Goal: Transaction & Acquisition: Book appointment/travel/reservation

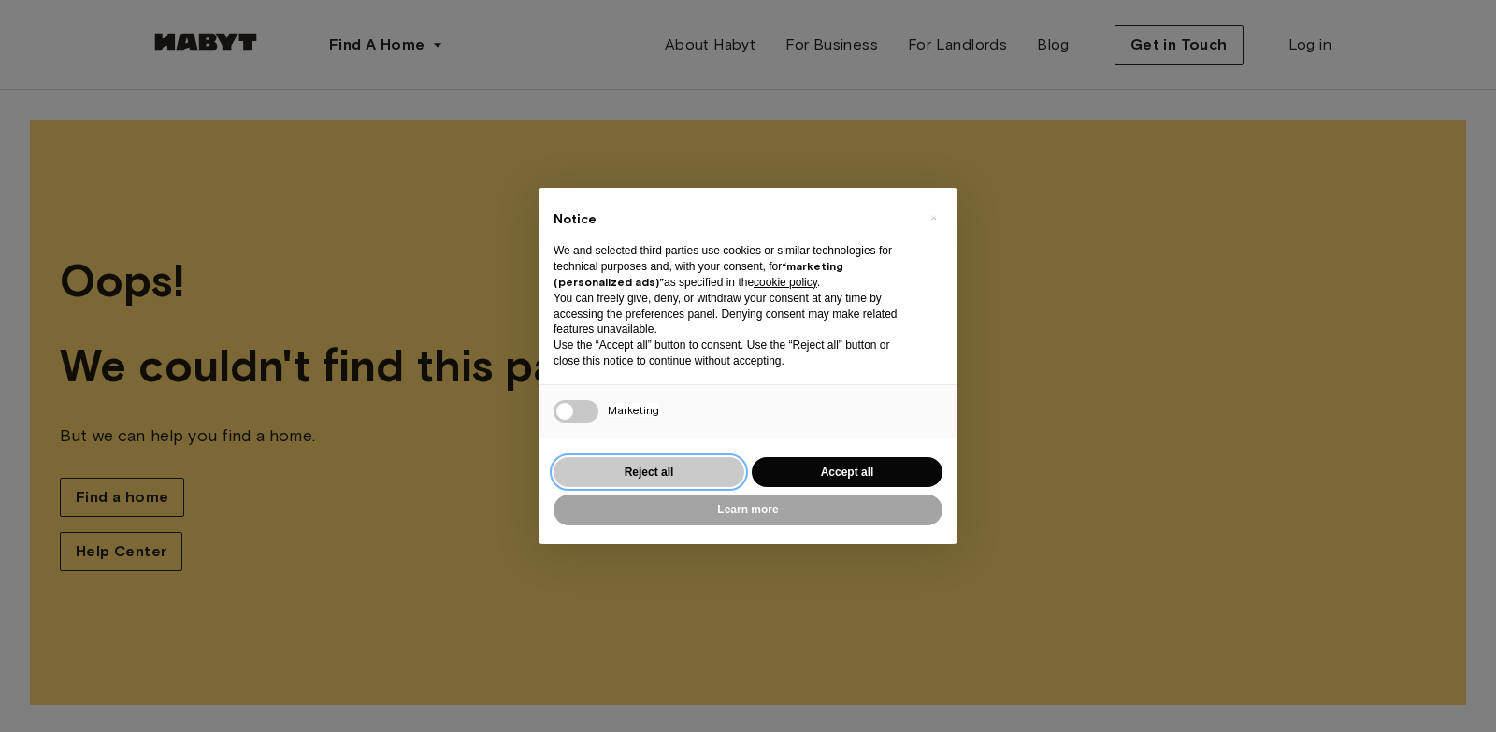
click at [625, 471] on button "Reject all" at bounding box center [649, 472] width 191 height 31
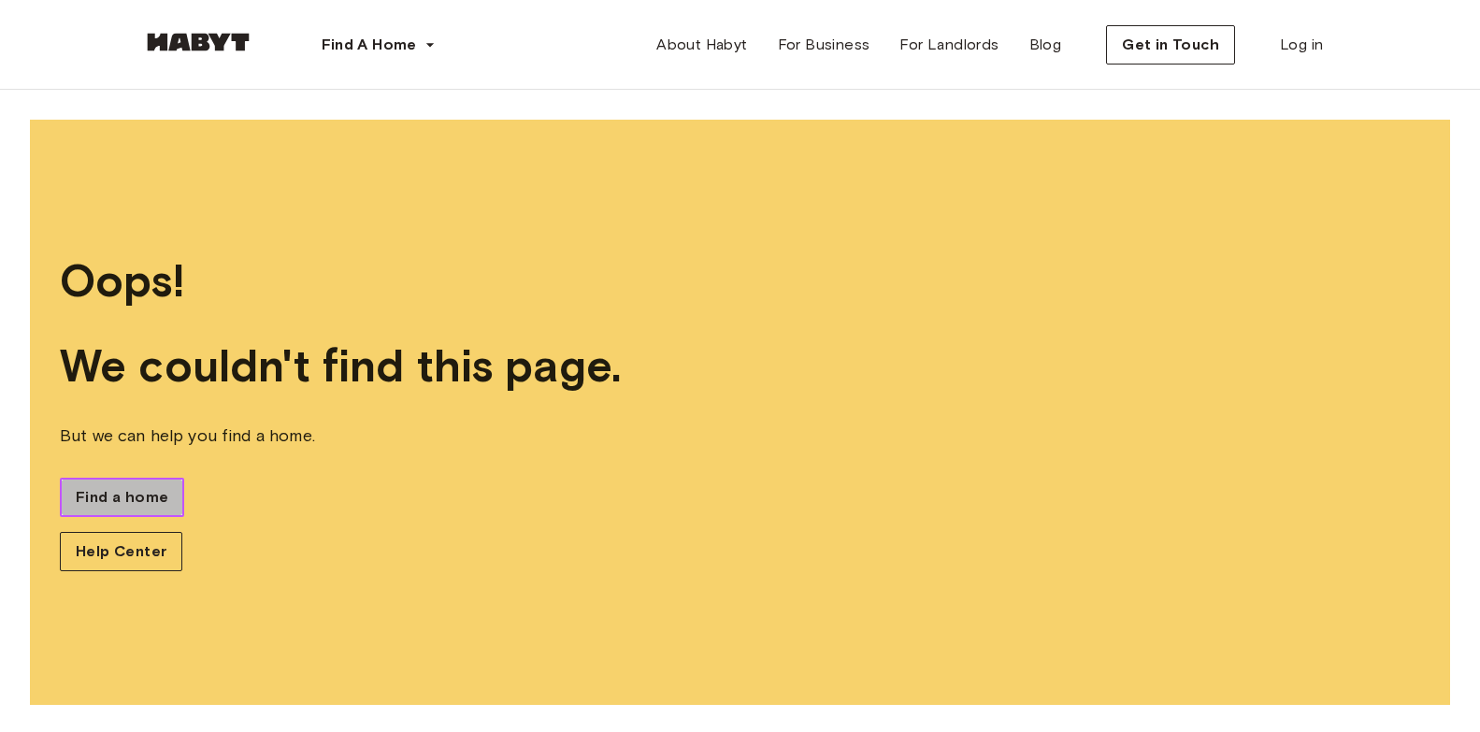
click at [136, 489] on span "Find a home" at bounding box center [122, 497] width 93 height 22
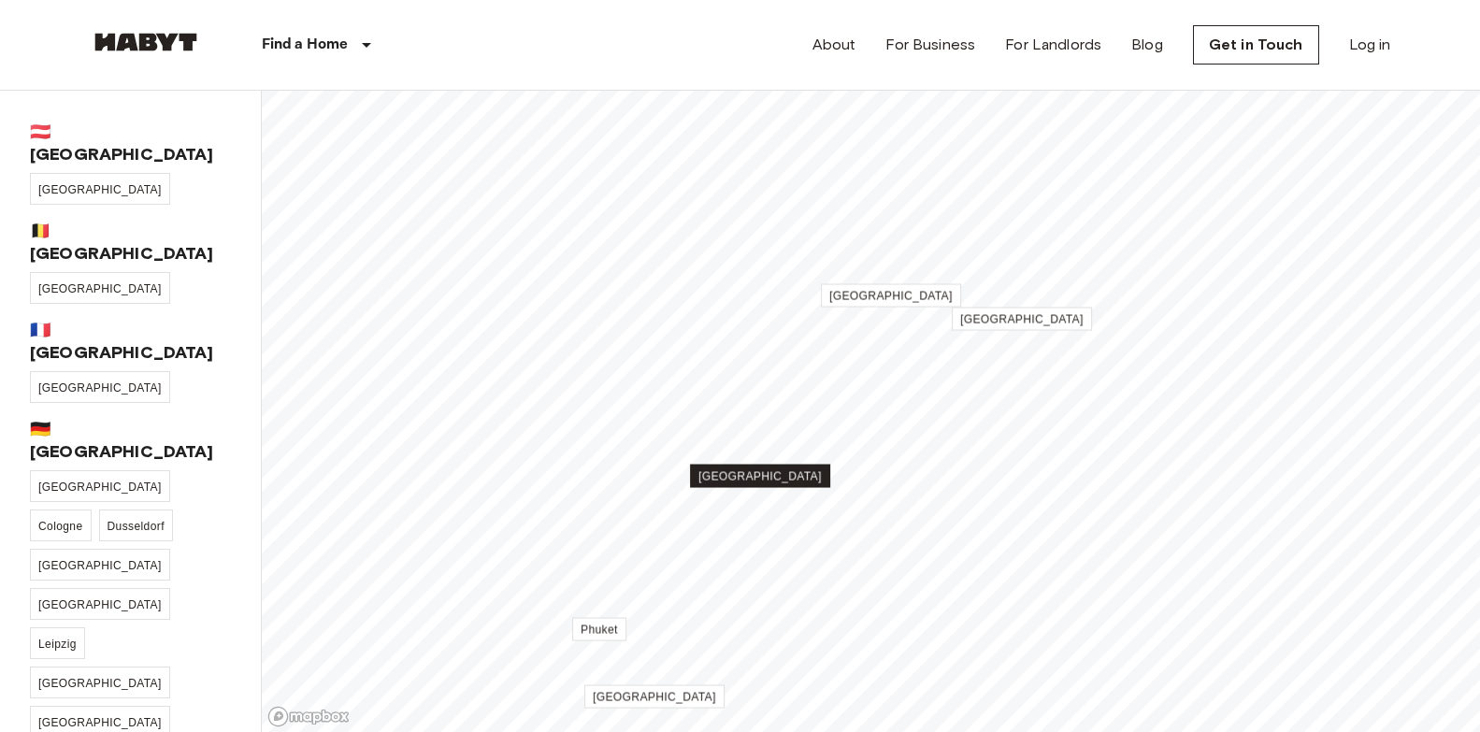
click at [766, 477] on span "[GEOGRAPHIC_DATA]" at bounding box center [760, 476] width 123 height 13
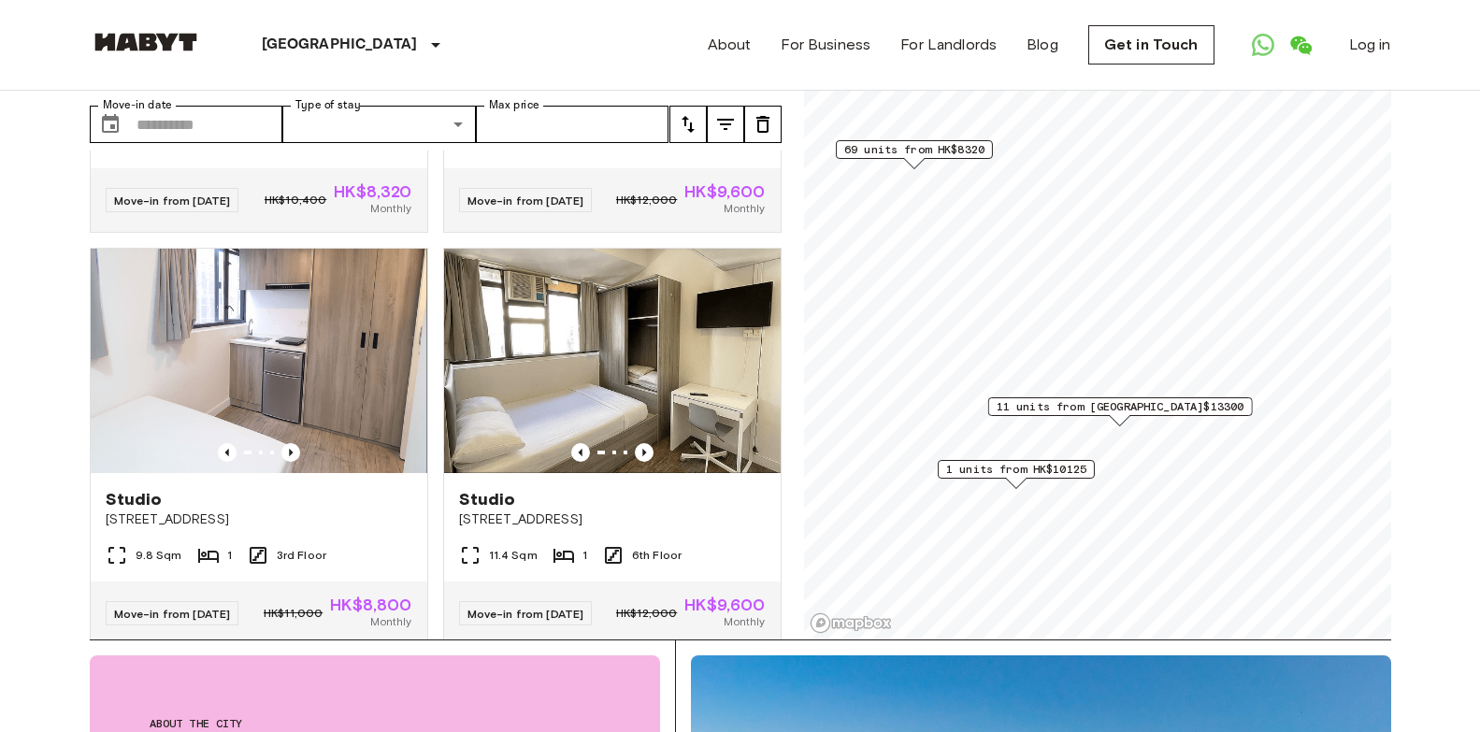
scroll to position [1683, 0]
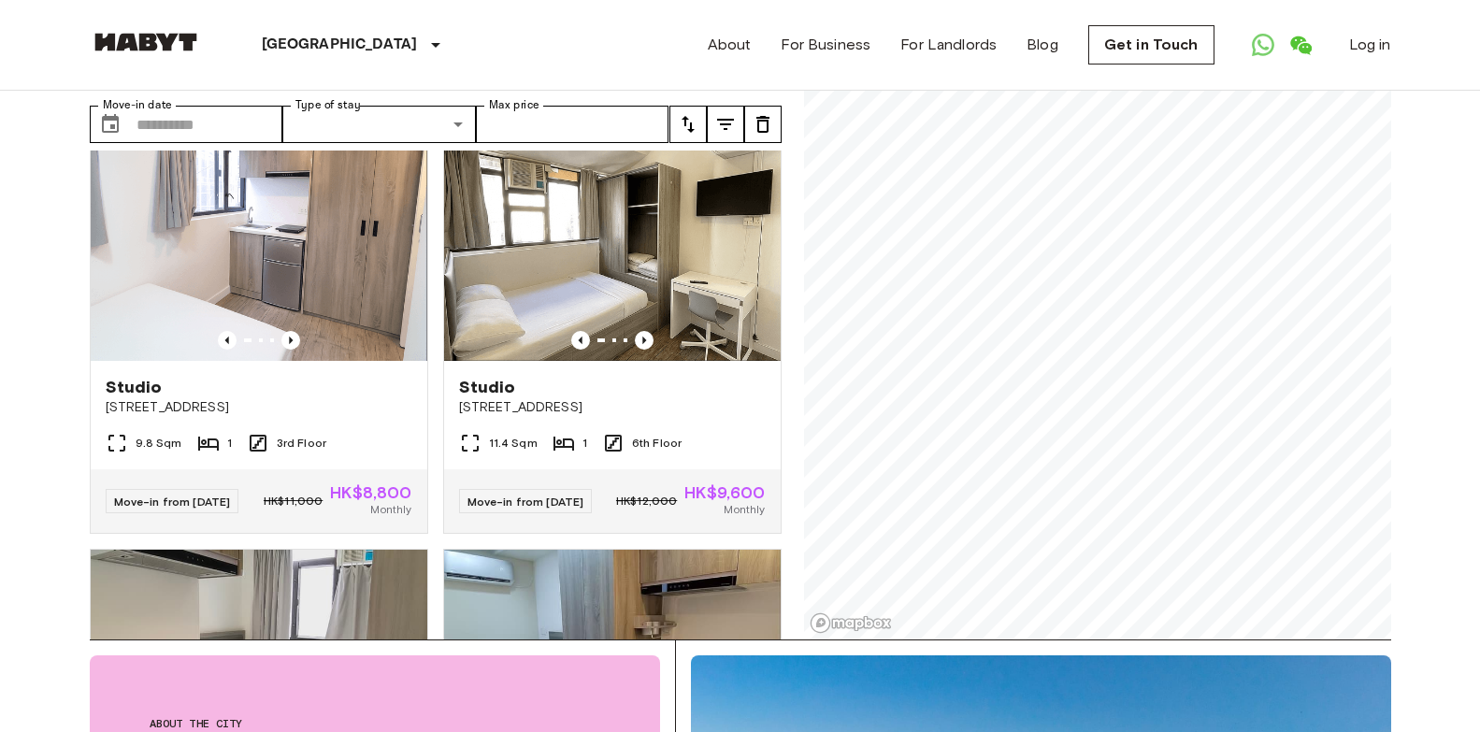
click at [787, 335] on div "Private rooms and apartments for rent in Hong Kong Move-in date ​ Move-in date …" at bounding box center [741, 318] width 1302 height 642
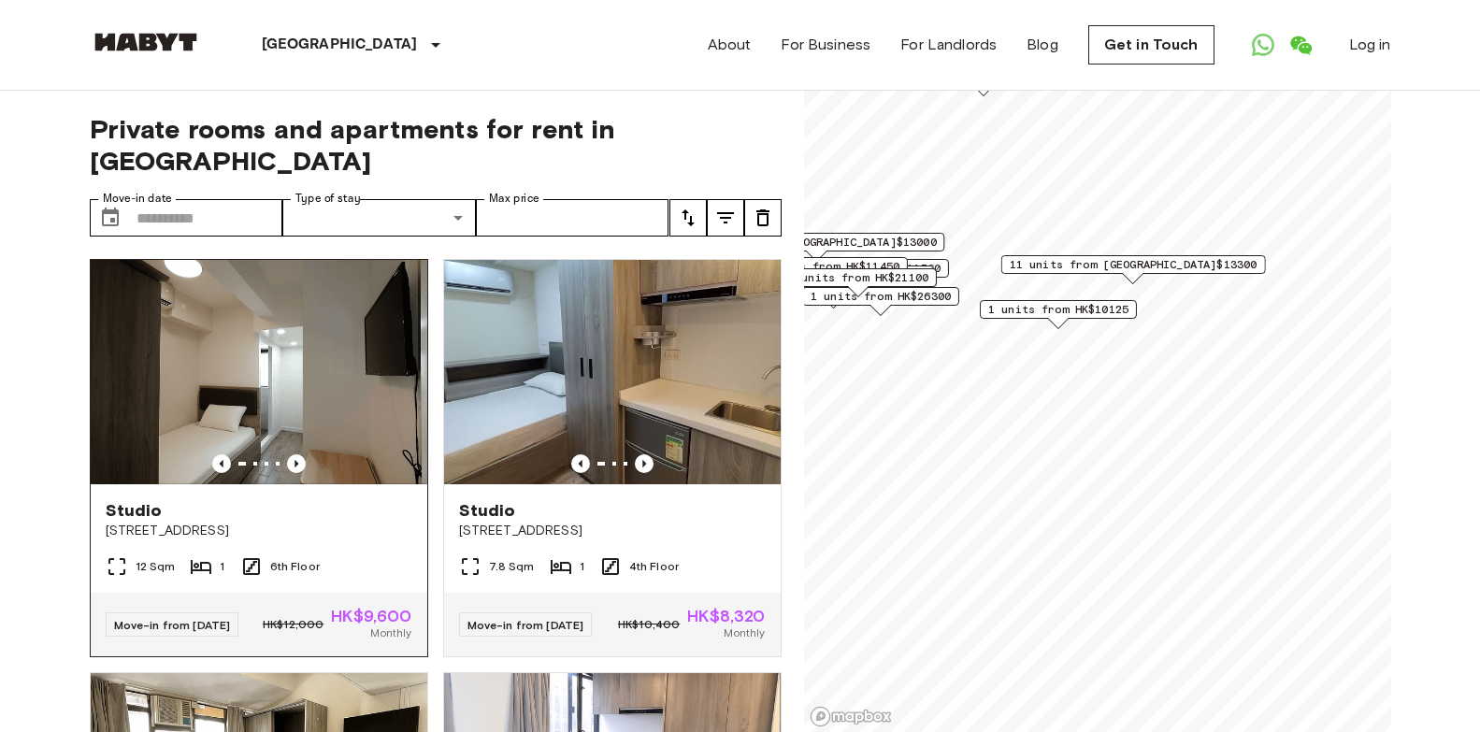
click at [239, 350] on img at bounding box center [259, 372] width 337 height 224
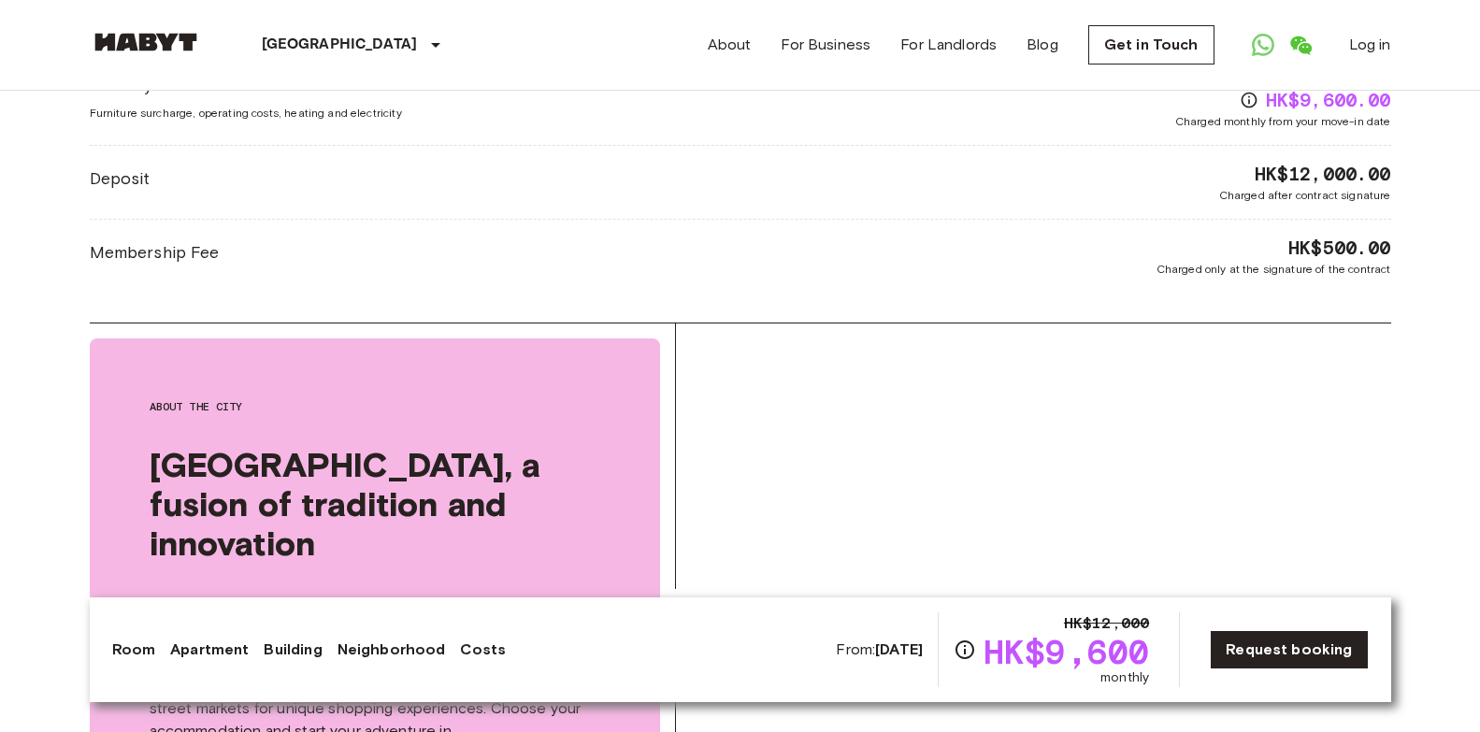
scroll to position [2525, 0]
